Goal: Information Seeking & Learning: Find specific page/section

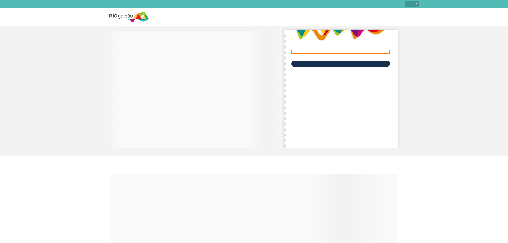
select select
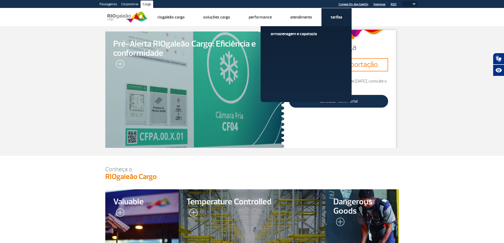
click at [338, 17] on link "Tarifas" at bounding box center [337, 17] width 12 height 5
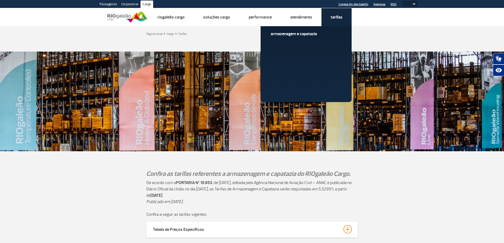
click at [339, 15] on link "Tarifas" at bounding box center [337, 17] width 12 height 5
click at [310, 37] on span "Armazenagem e Capatazia" at bounding box center [306, 36] width 71 height 10
click at [311, 35] on link "Armazenagem e Capatazia" at bounding box center [306, 34] width 71 height 6
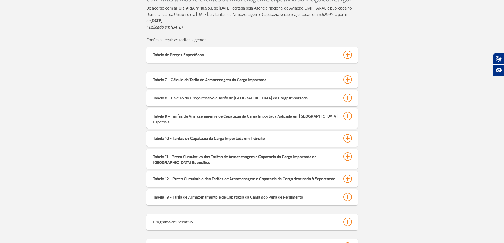
scroll to position [159, 0]
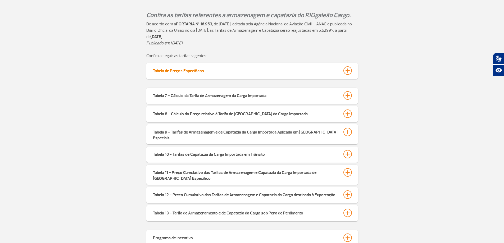
click at [197, 71] on div "Tabela de Preços Específicos" at bounding box center [178, 69] width 51 height 7
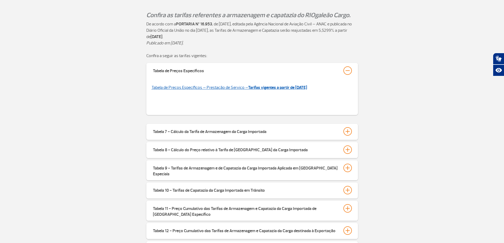
click at [223, 87] on link "Tabela de Preços Específicos – Prestação de Serviço – Tarifas vigentes a partir…" at bounding box center [230, 87] width 156 height 5
